Goal: Task Accomplishment & Management: Use online tool/utility

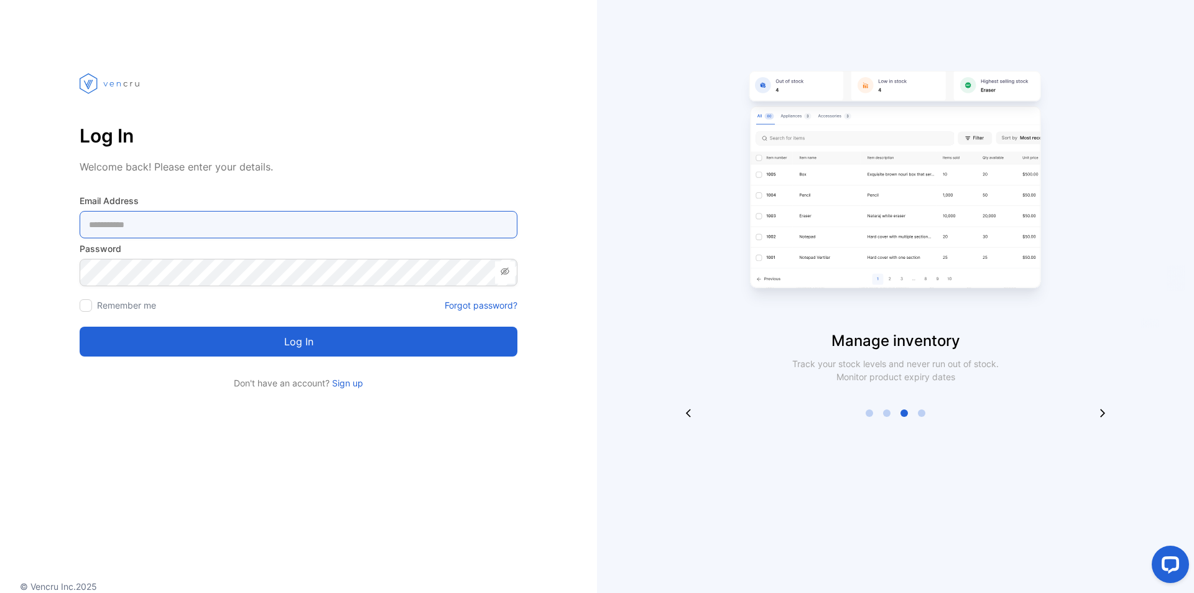
click at [192, 233] on Address-inputemail "email" at bounding box center [299, 224] width 438 height 27
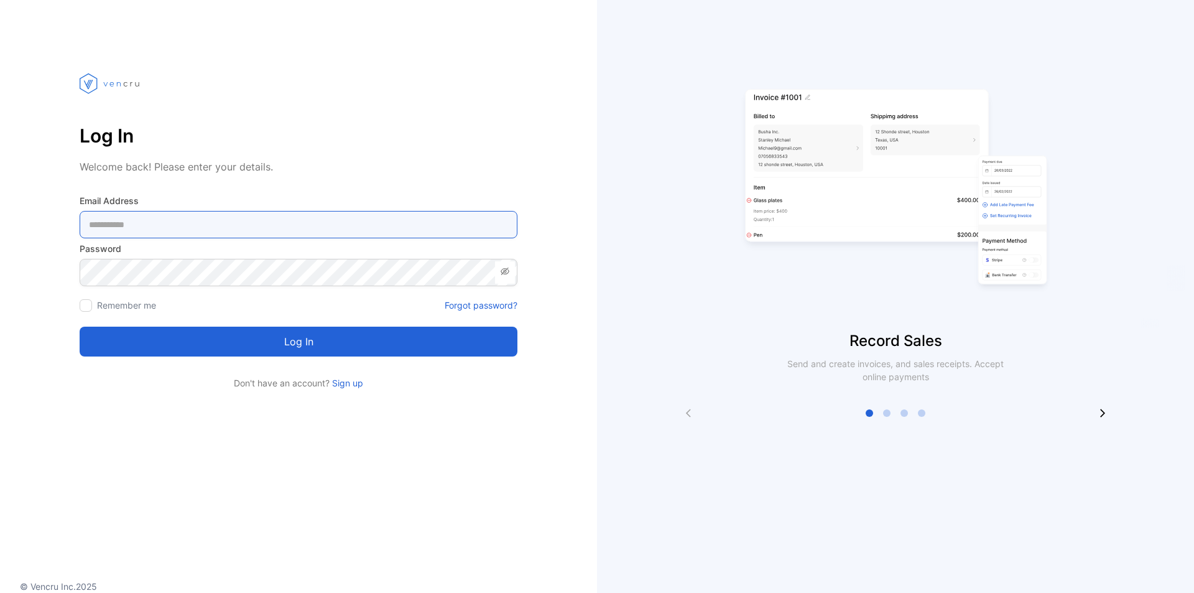
click at [312, 225] on Address-inputemail "email" at bounding box center [299, 224] width 438 height 27
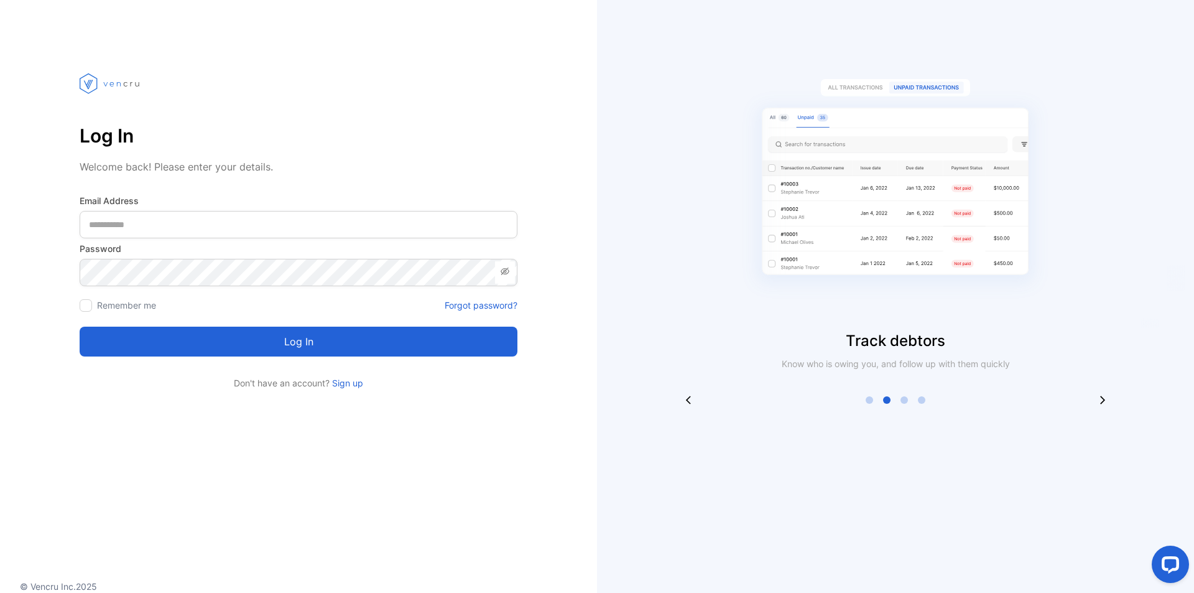
drag, startPoint x: 895, startPoint y: 478, endPoint x: 563, endPoint y: 358, distance: 352.3
click at [890, 478] on div "Track debtors Know who is owing you, and follow up with them quickly" at bounding box center [895, 296] width 597 height 593
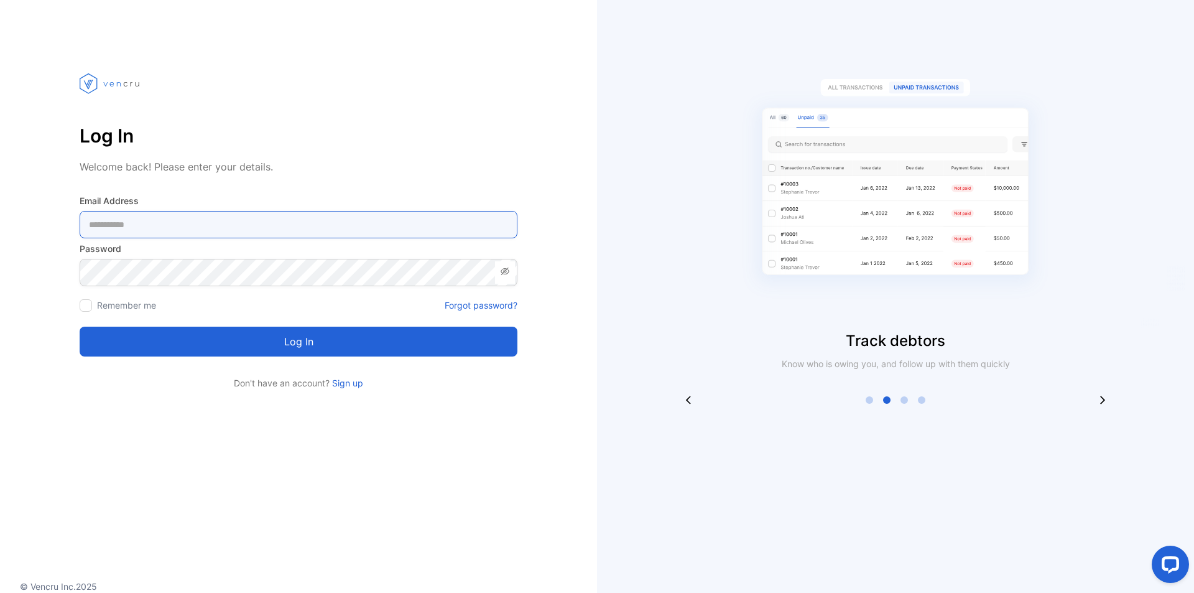
paste Address-inputemail "**********"
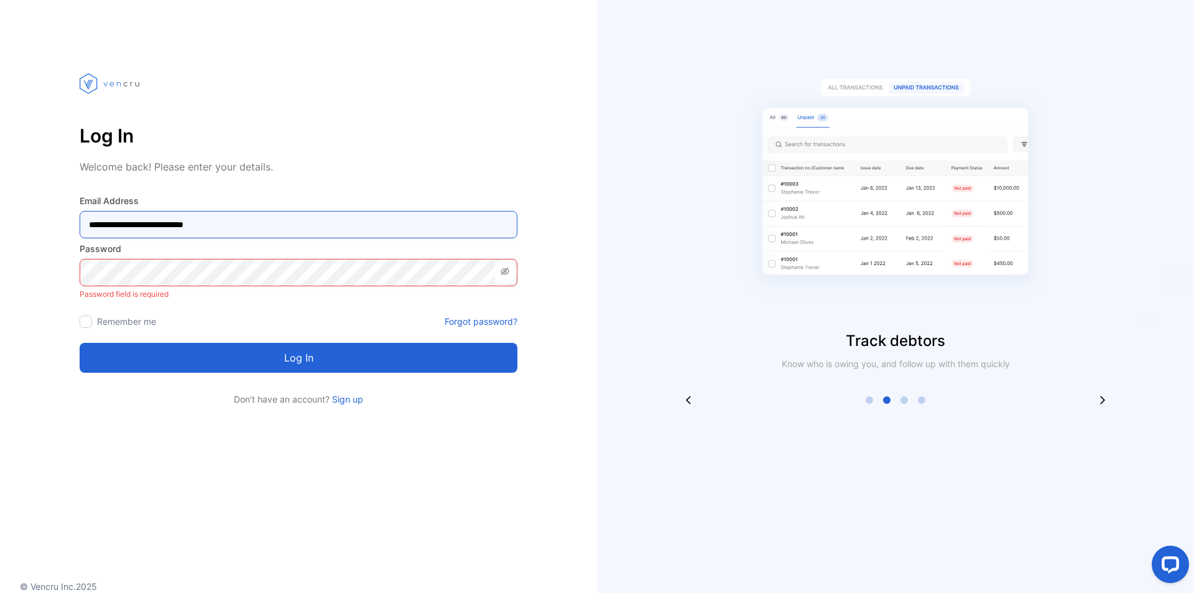
type Address-inputemail "**********"
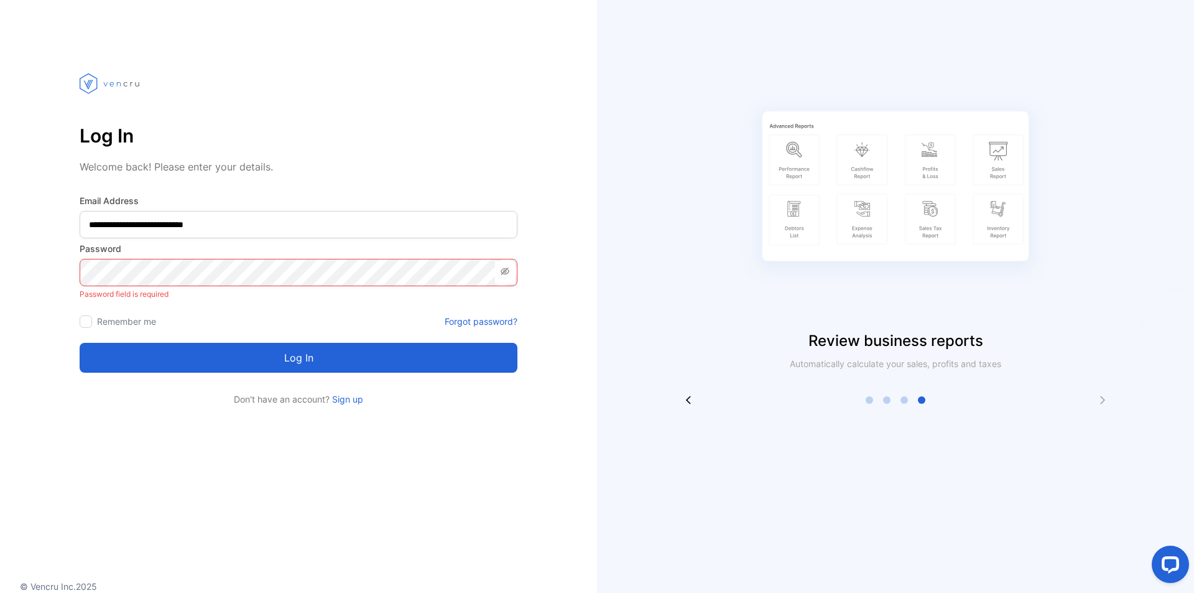
click at [901, 477] on div "Review business reports Automatically calculate your sales, profits and taxes" at bounding box center [895, 296] width 597 height 593
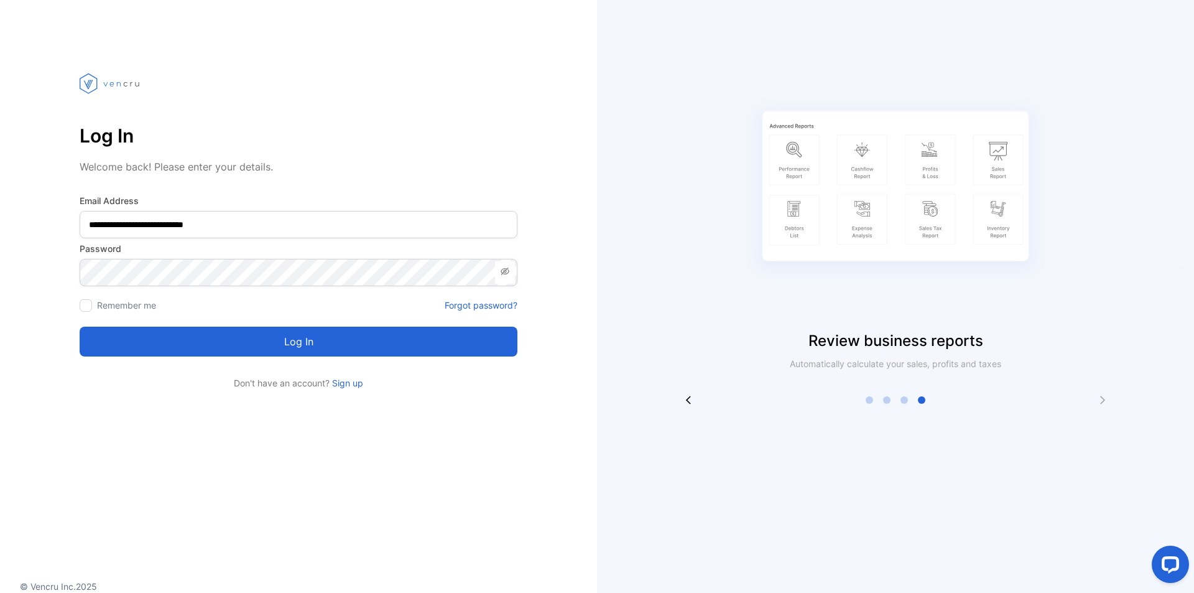
click at [93, 305] on div "Remember me" at bounding box center [118, 305] width 76 height 13
click at [89, 305] on div at bounding box center [86, 305] width 12 height 12
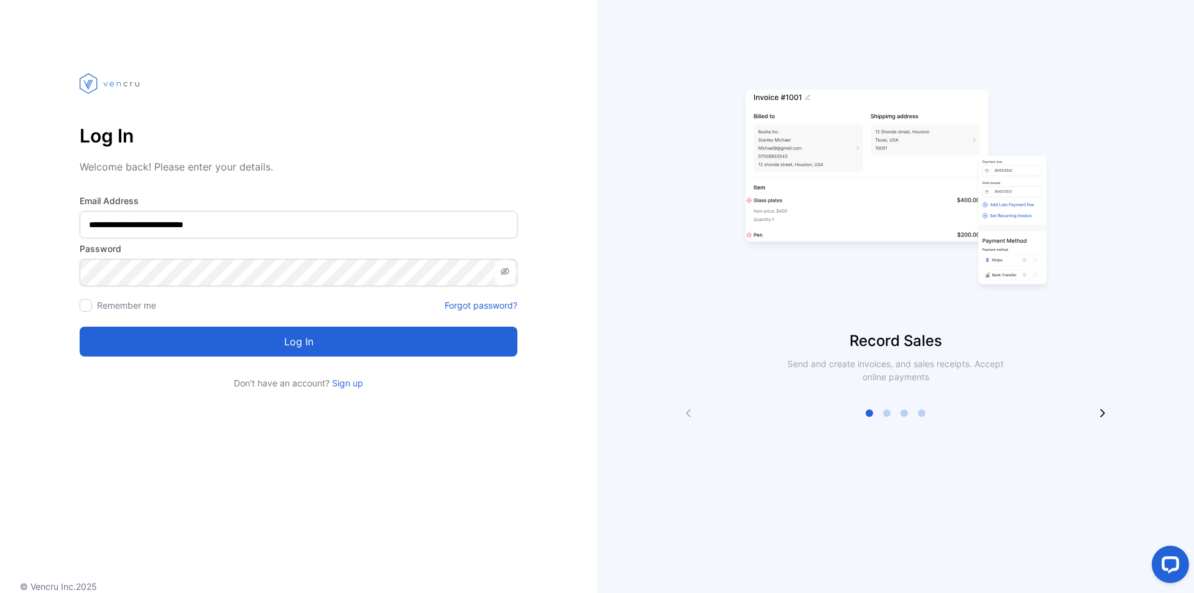
click at [192, 356] on button "Log in" at bounding box center [299, 342] width 438 height 30
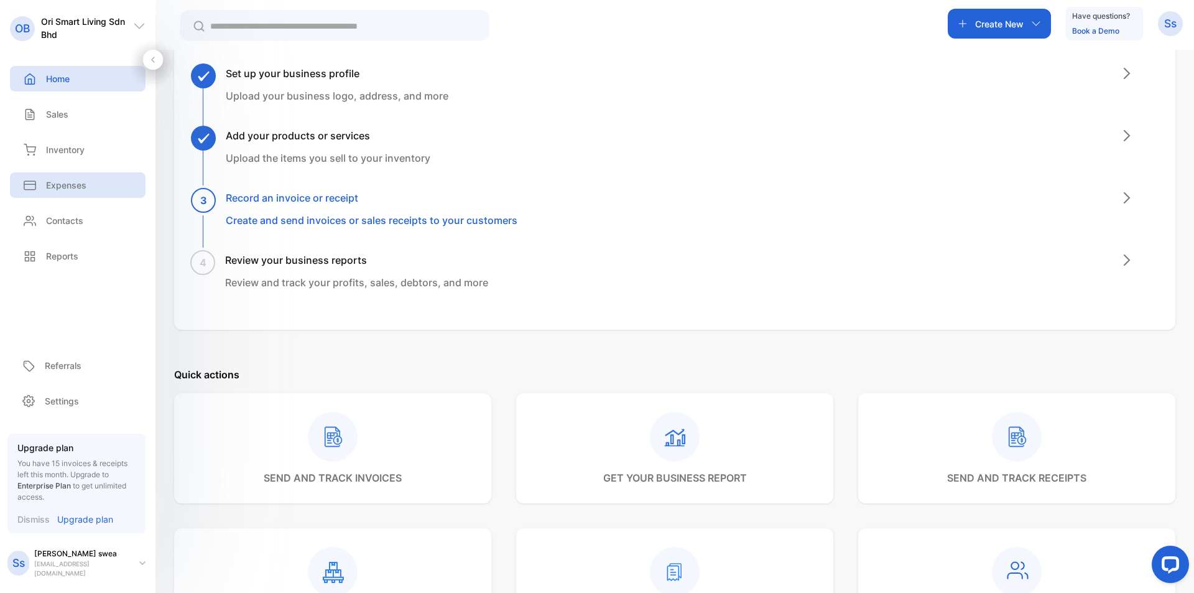
scroll to position [62, 0]
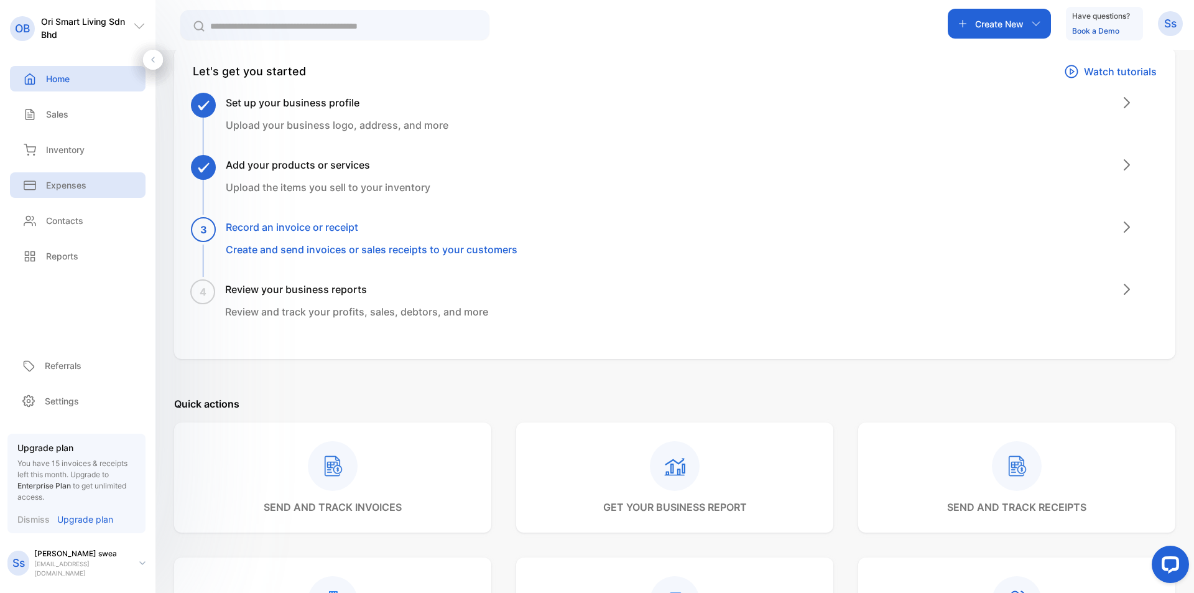
click at [98, 188] on div "Expenses" at bounding box center [78, 184] width 136 height 25
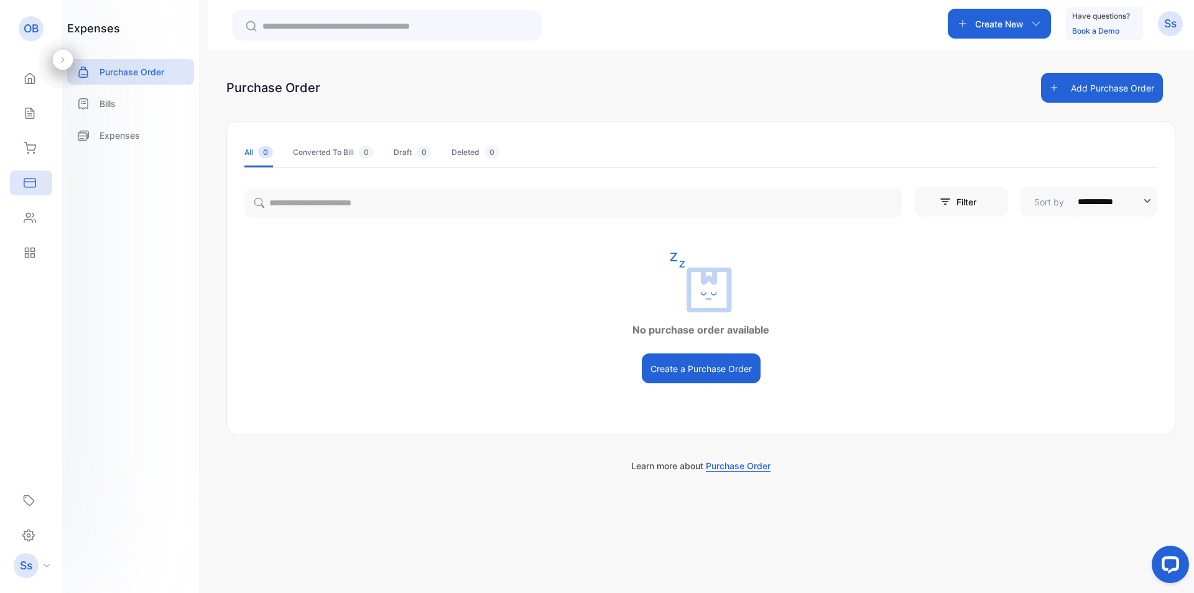
drag, startPoint x: 853, startPoint y: 261, endPoint x: 639, endPoint y: 265, distance: 214.0
click at [851, 261] on div at bounding box center [701, 283] width 948 height 60
click at [129, 132] on p "Expenses" at bounding box center [120, 135] width 40 height 13
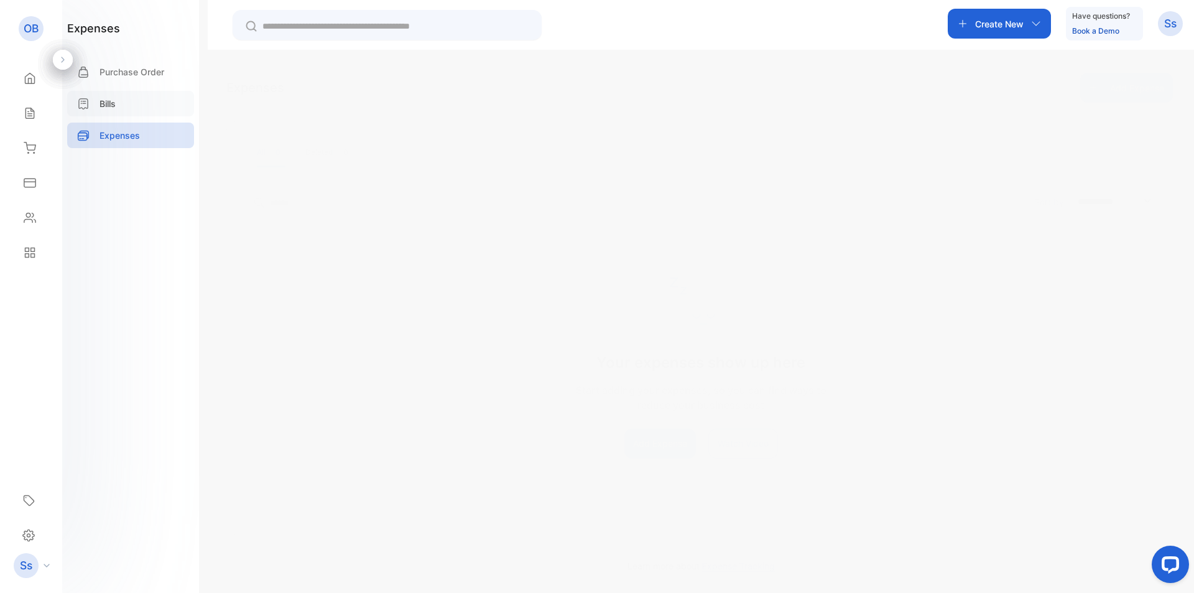
click at [160, 102] on div "Bills" at bounding box center [130, 103] width 127 height 25
drag, startPoint x: 883, startPoint y: 314, endPoint x: 815, endPoint y: 321, distance: 67.5
click at [879, 314] on div "Vendor Bills show up here Click Create Bill to add vendor bills Create [PERSON_…" at bounding box center [701, 334] width 948 height 162
click at [701, 404] on button "Create Bill" at bounding box center [701, 399] width 58 height 30
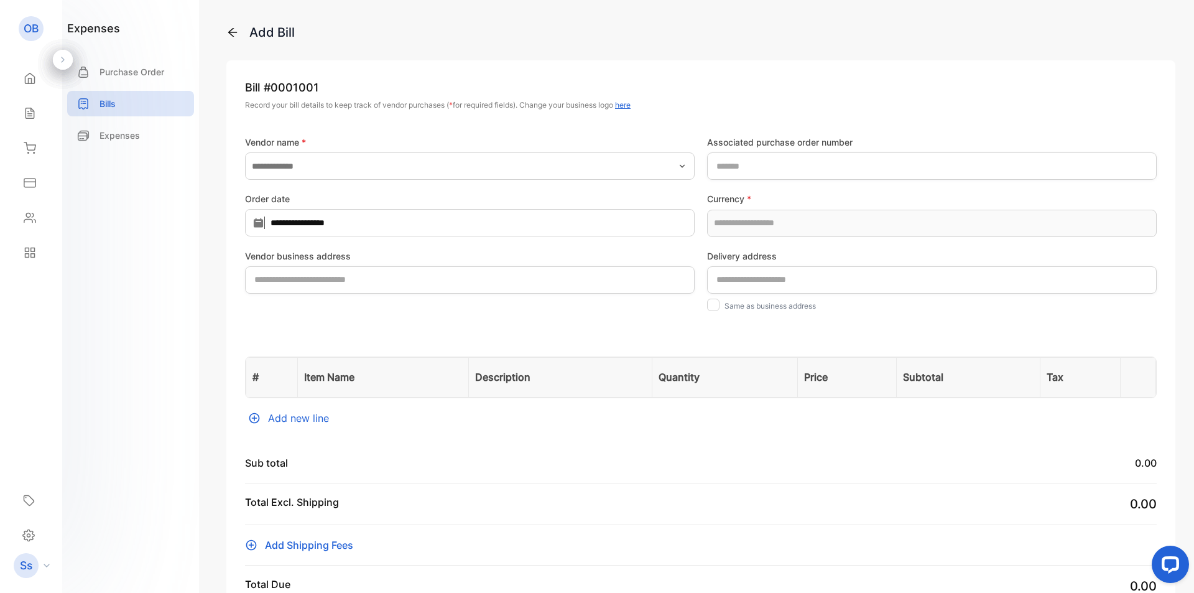
type input "**********"
click at [119, 135] on p "Expenses" at bounding box center [120, 135] width 40 height 13
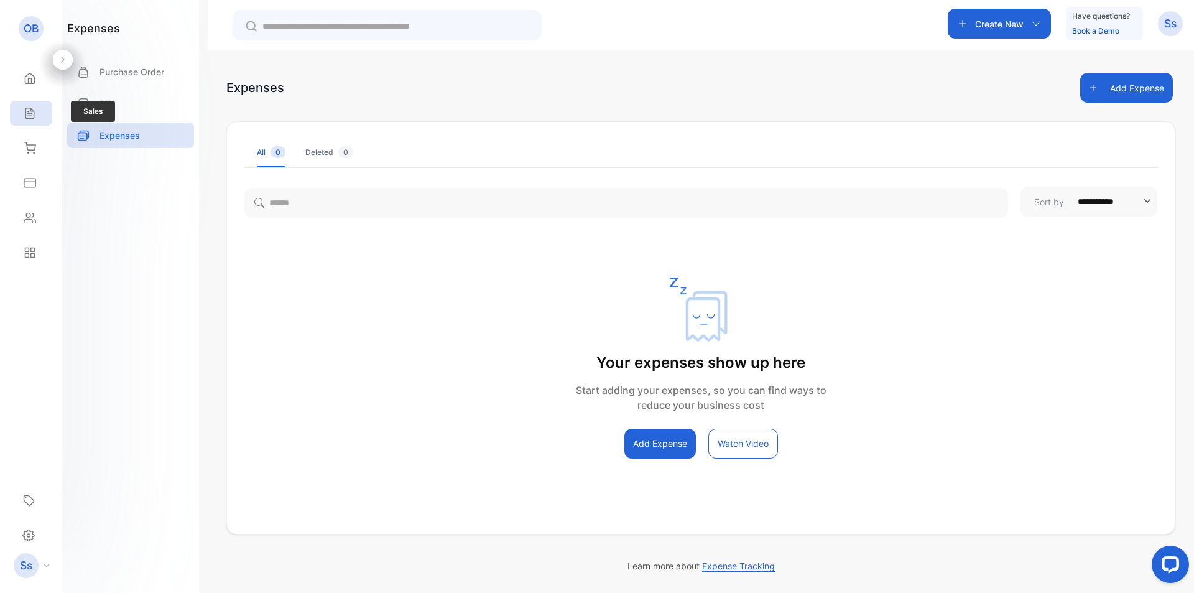
click at [27, 115] on icon at bounding box center [30, 113] width 12 height 12
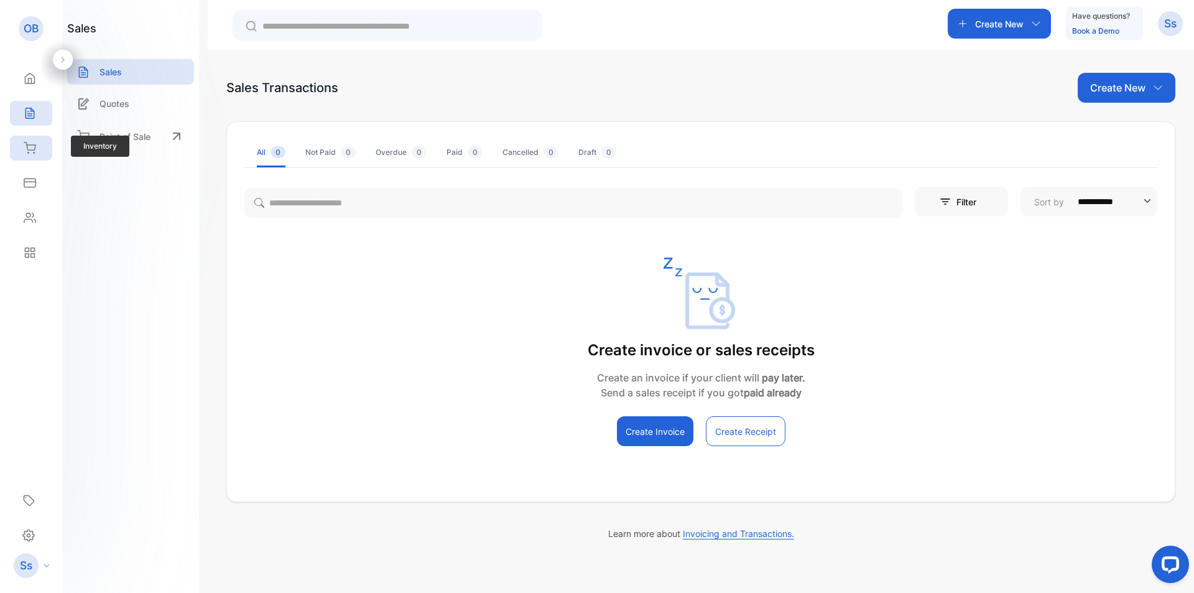
click at [42, 157] on div "Inventory" at bounding box center [31, 148] width 42 height 25
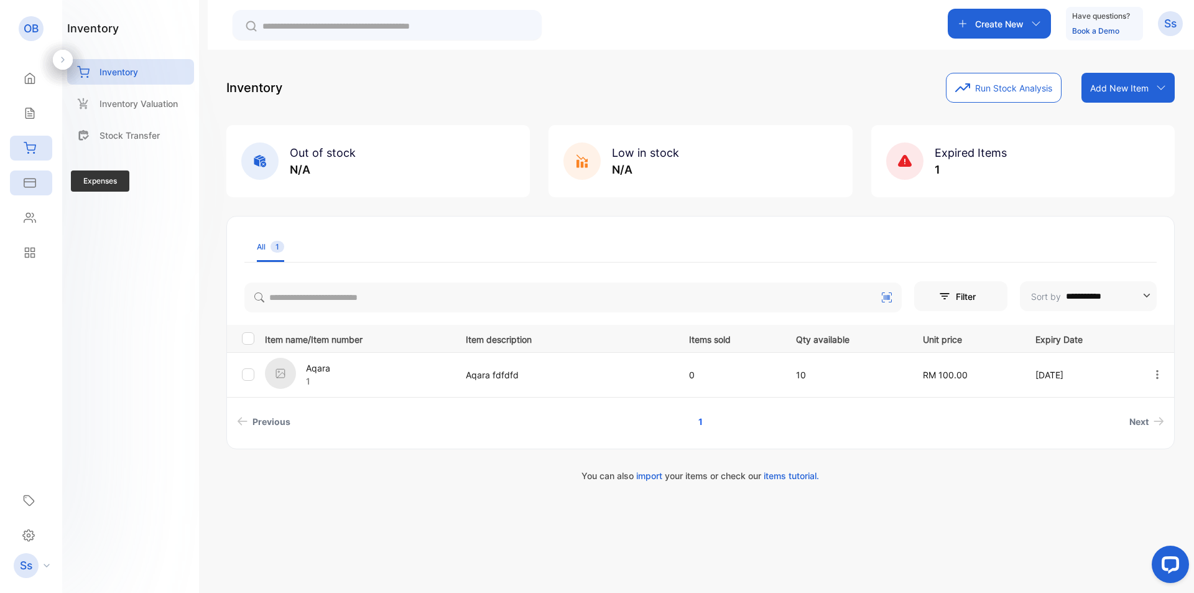
click at [47, 188] on div "Expenses" at bounding box center [31, 182] width 42 height 25
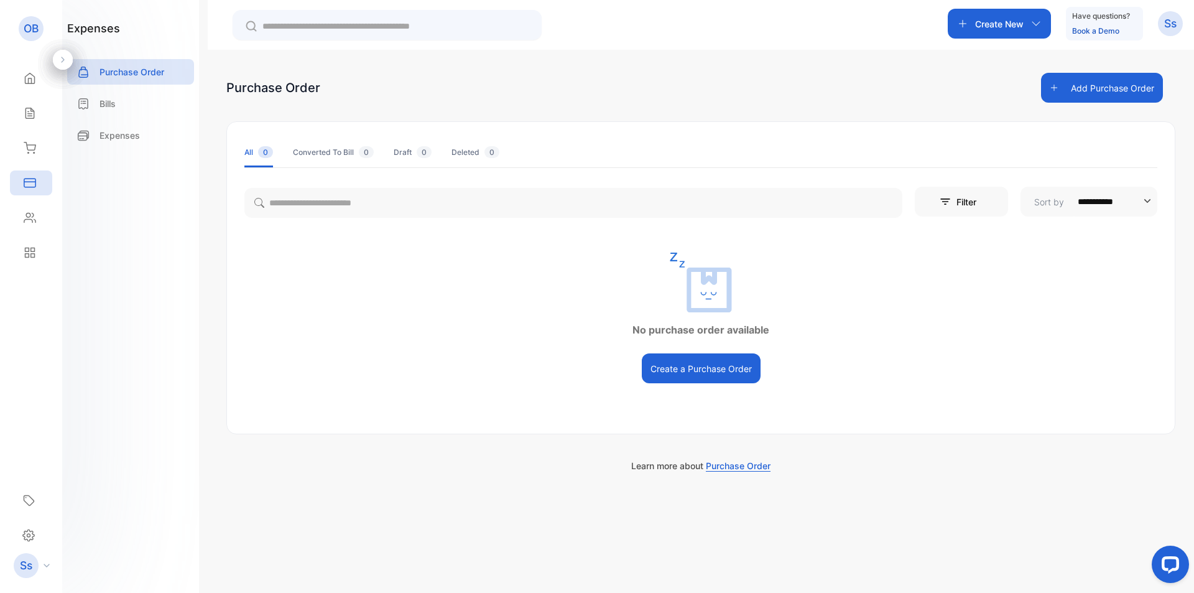
click at [992, 24] on p "Create New" at bounding box center [999, 23] width 49 height 13
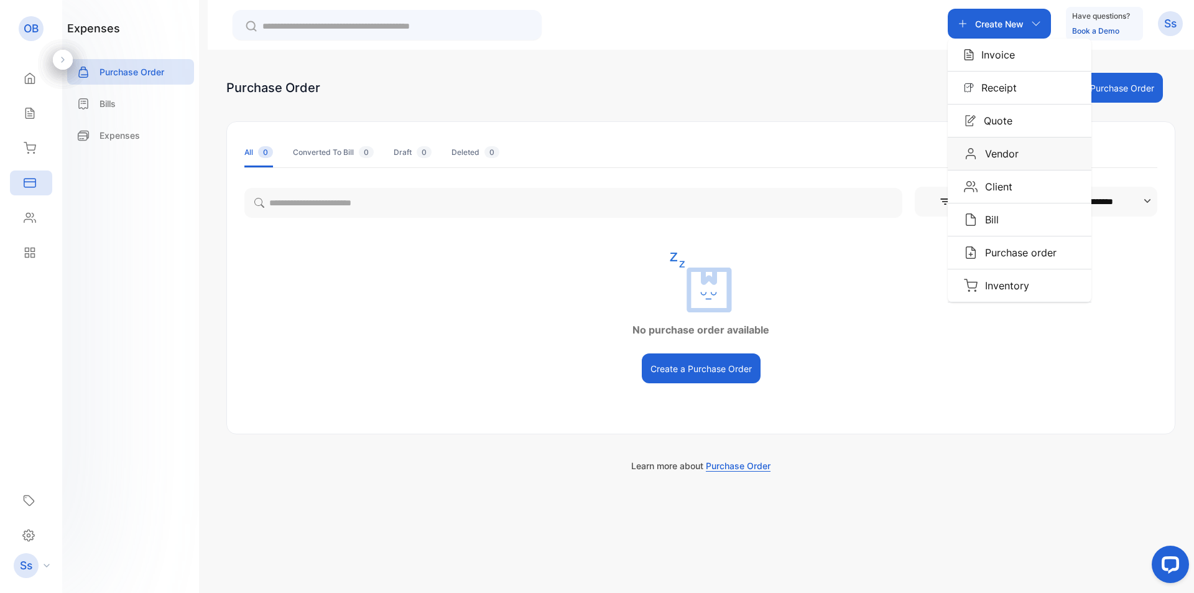
click at [1023, 154] on div "Vendor" at bounding box center [1020, 153] width 144 height 32
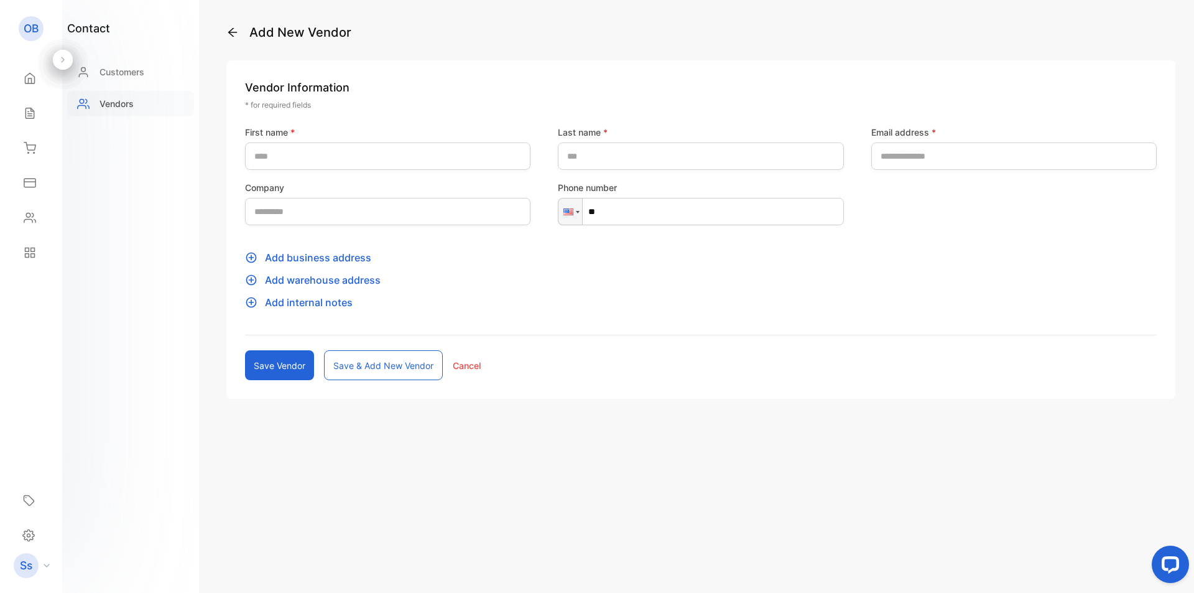
click at [126, 109] on p "Vendors" at bounding box center [117, 103] width 34 height 13
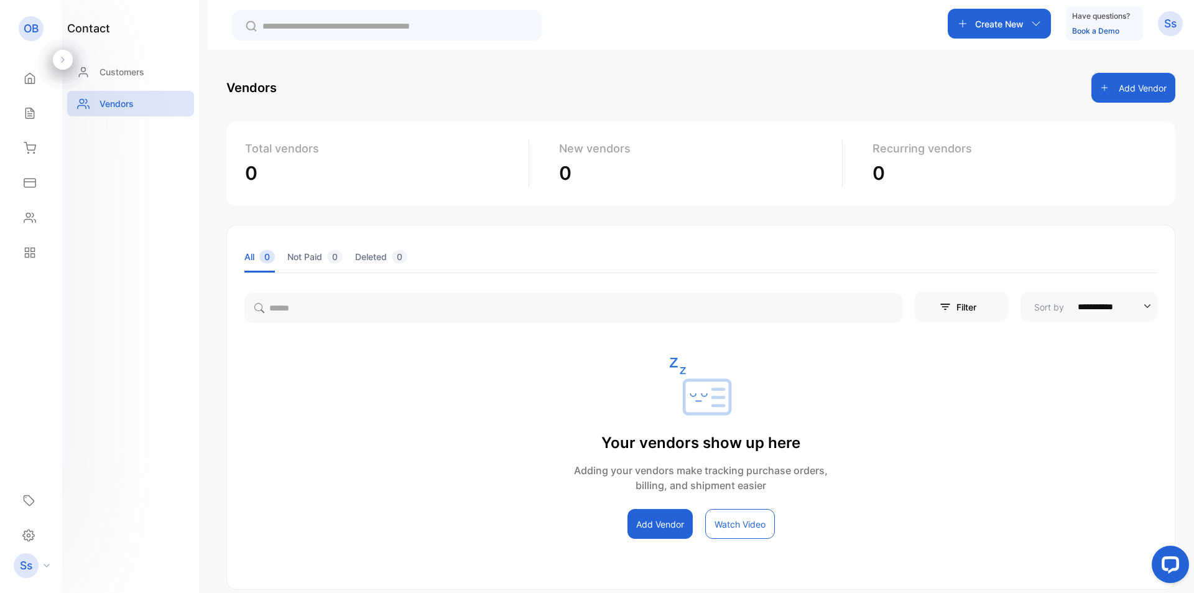
click at [1035, 18] on div "Create New" at bounding box center [999, 24] width 103 height 30
click at [1008, 219] on div "Bill" at bounding box center [1020, 219] width 144 height 32
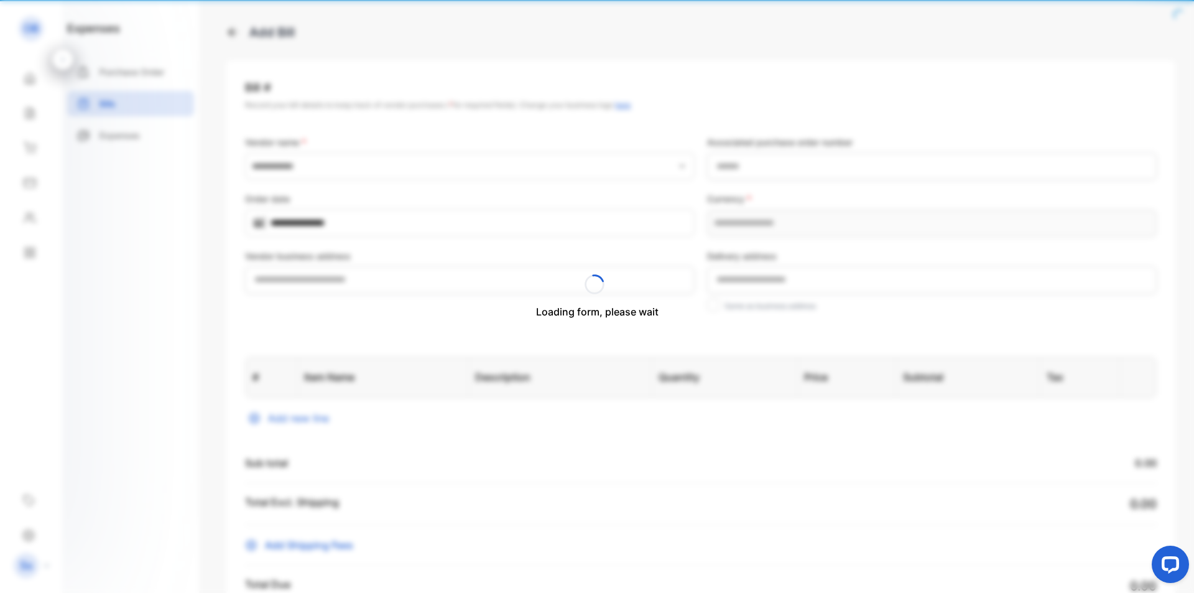
type input "**********"
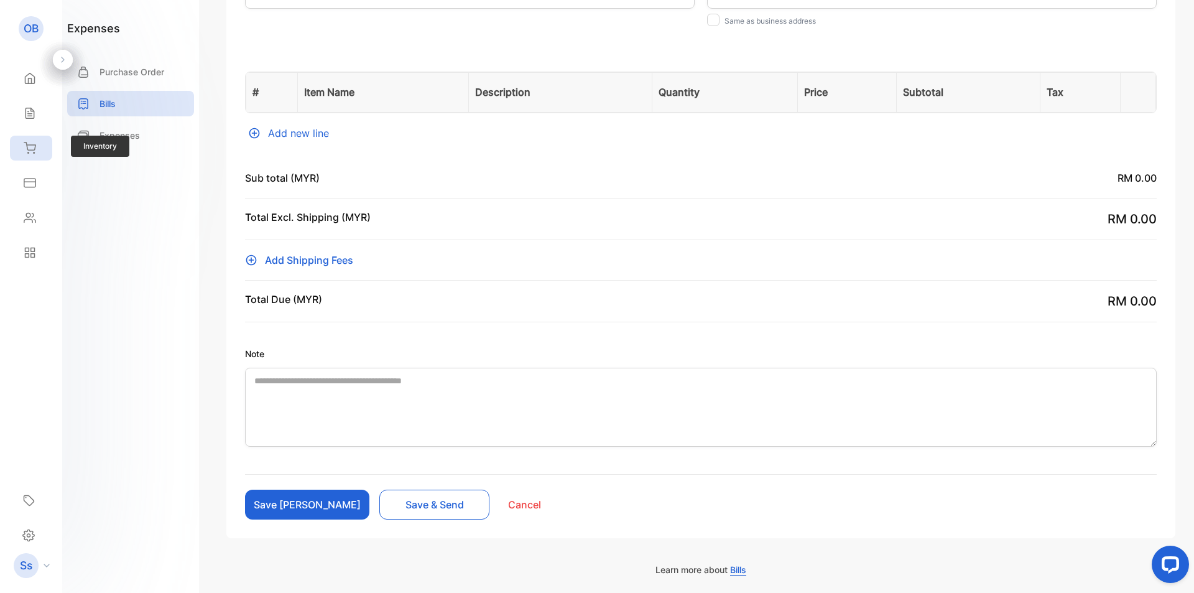
scroll to position [338, 0]
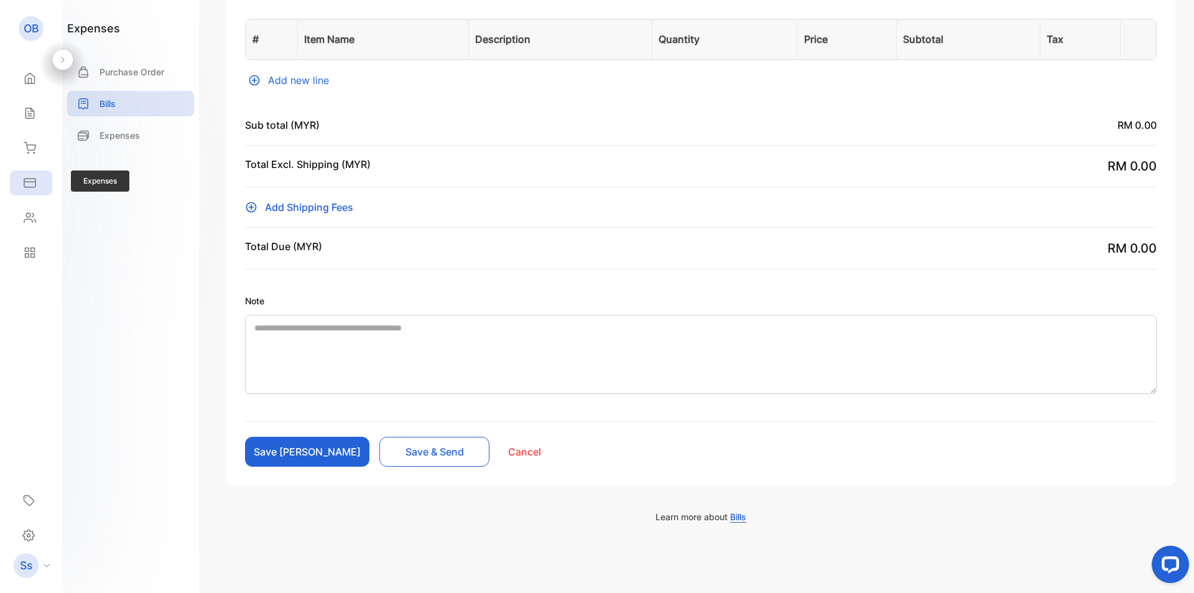
click at [35, 188] on icon at bounding box center [30, 183] width 12 height 12
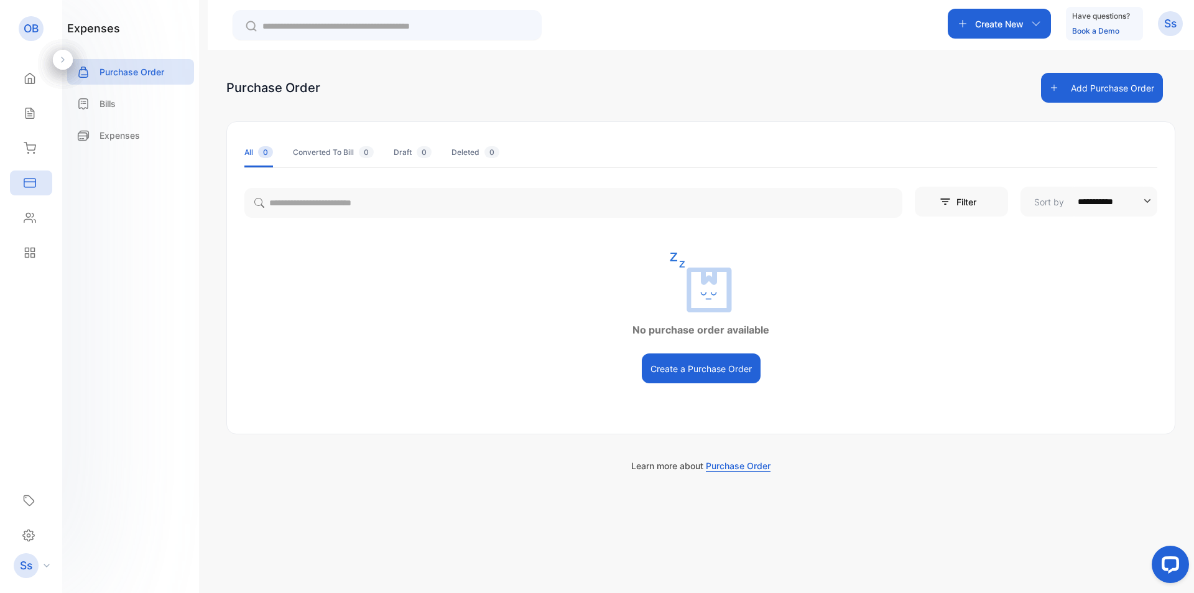
click at [838, 228] on div "**********" at bounding box center [701, 283] width 948 height 200
click at [742, 370] on button "Create a Purchase Order" at bounding box center [701, 368] width 119 height 30
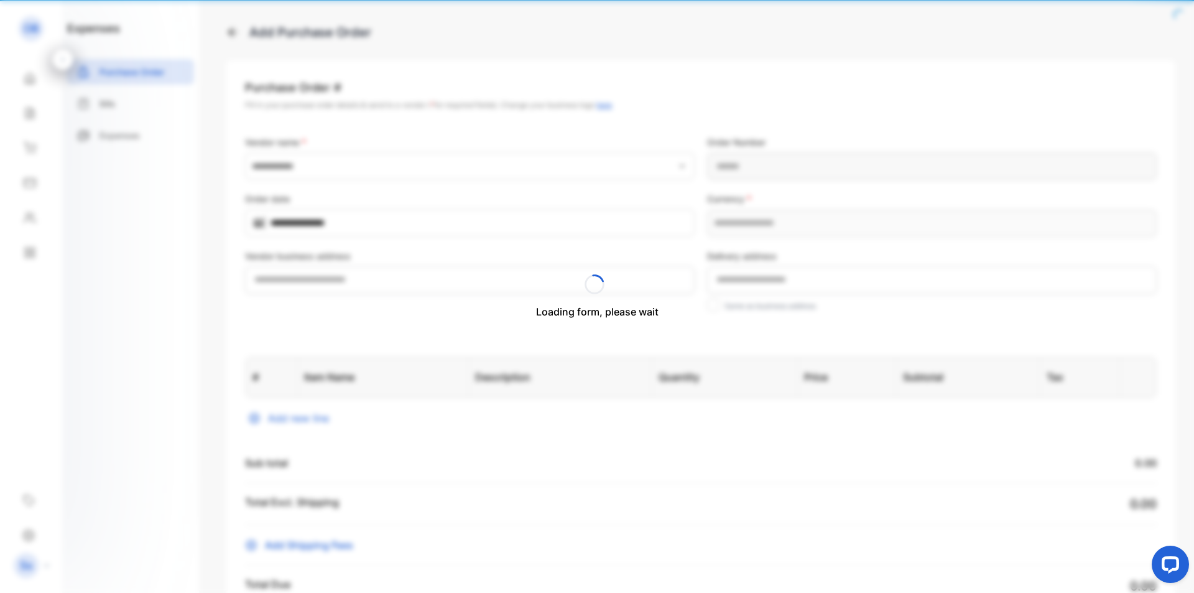
type input "**********"
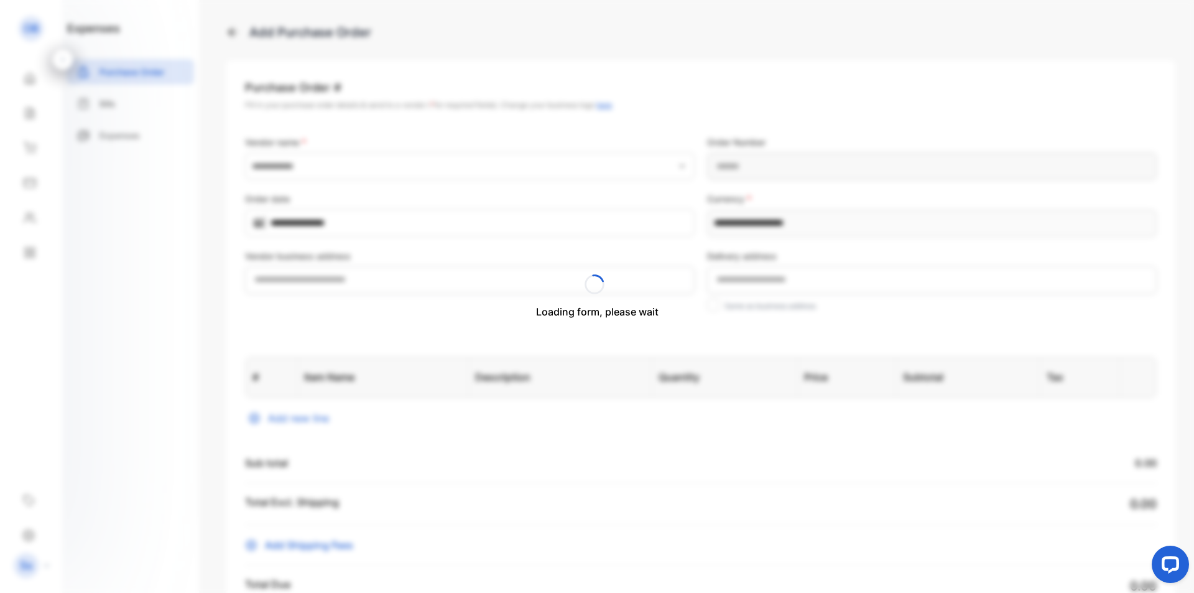
type Number-inputPurchaseOrderNumber "**********"
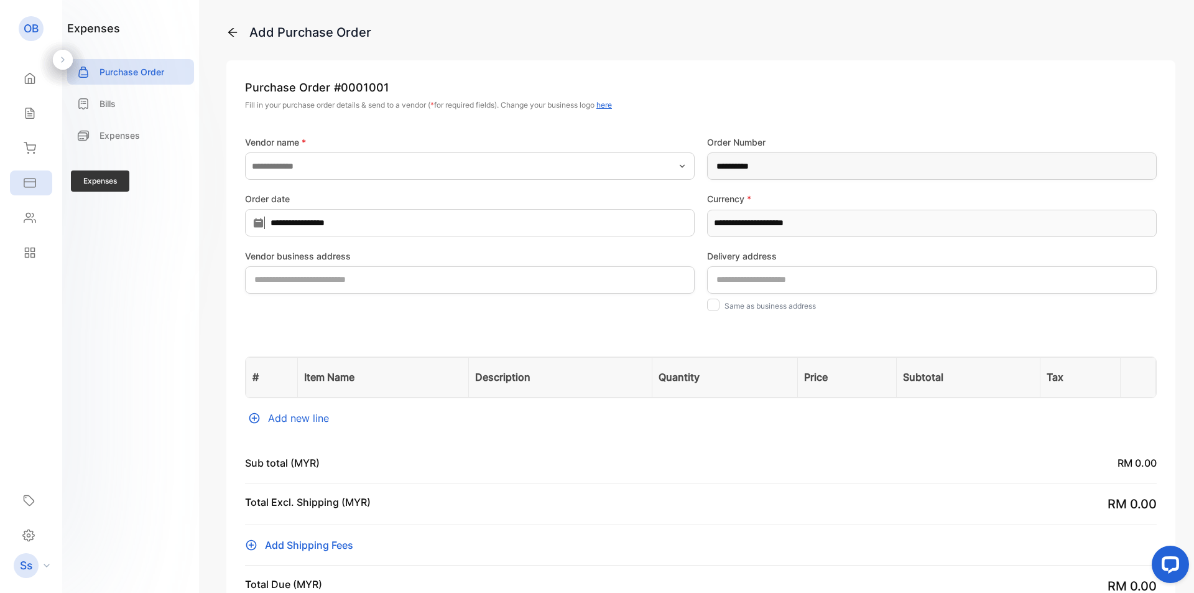
click at [31, 190] on div "Expenses" at bounding box center [31, 182] width 42 height 25
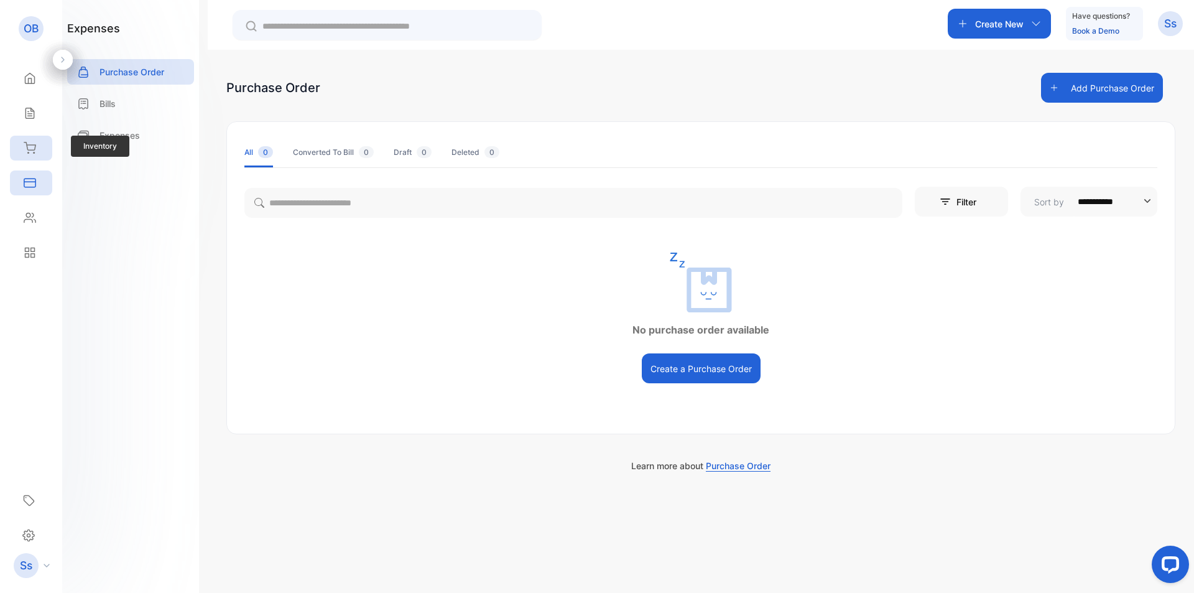
click at [29, 156] on div "Inventory" at bounding box center [31, 148] width 42 height 25
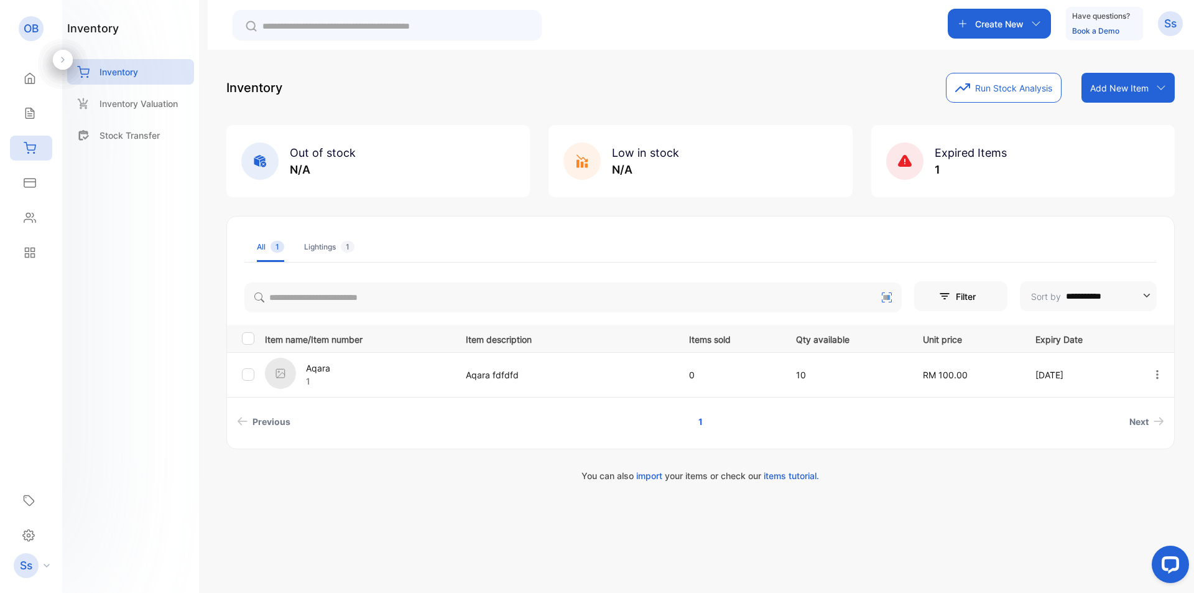
click at [1131, 83] on p "Add New Item" at bounding box center [1119, 87] width 58 height 13
click at [1125, 134] on div "Import item" at bounding box center [1130, 139] width 90 height 25
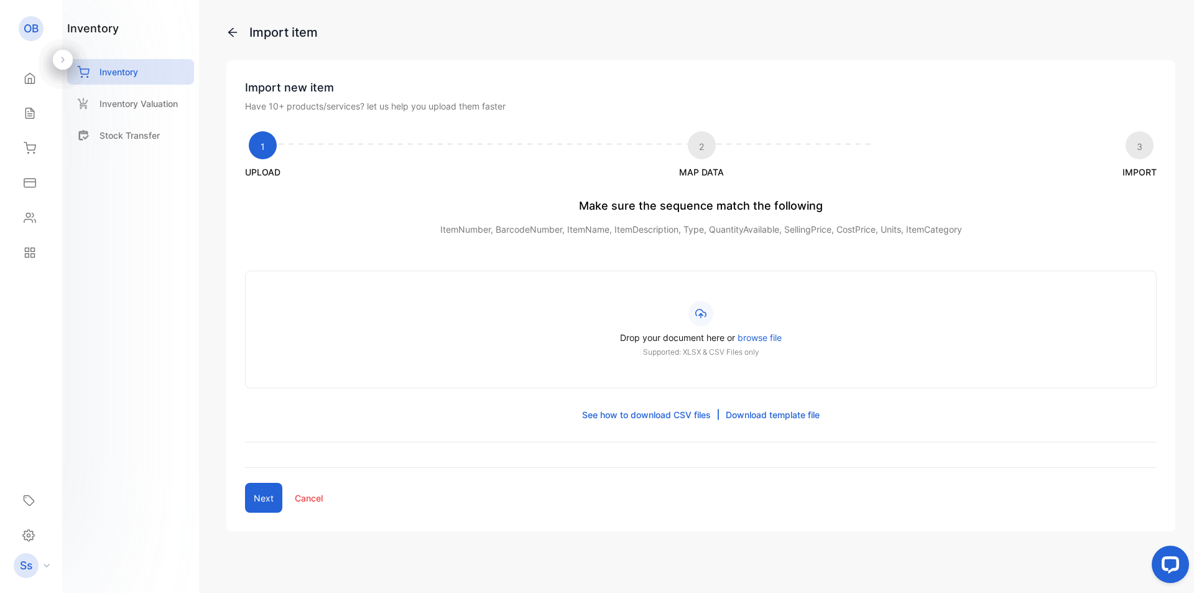
click at [765, 412] on link "Download template file" at bounding box center [773, 414] width 94 height 13
